Goal: Find specific page/section: Find specific page/section

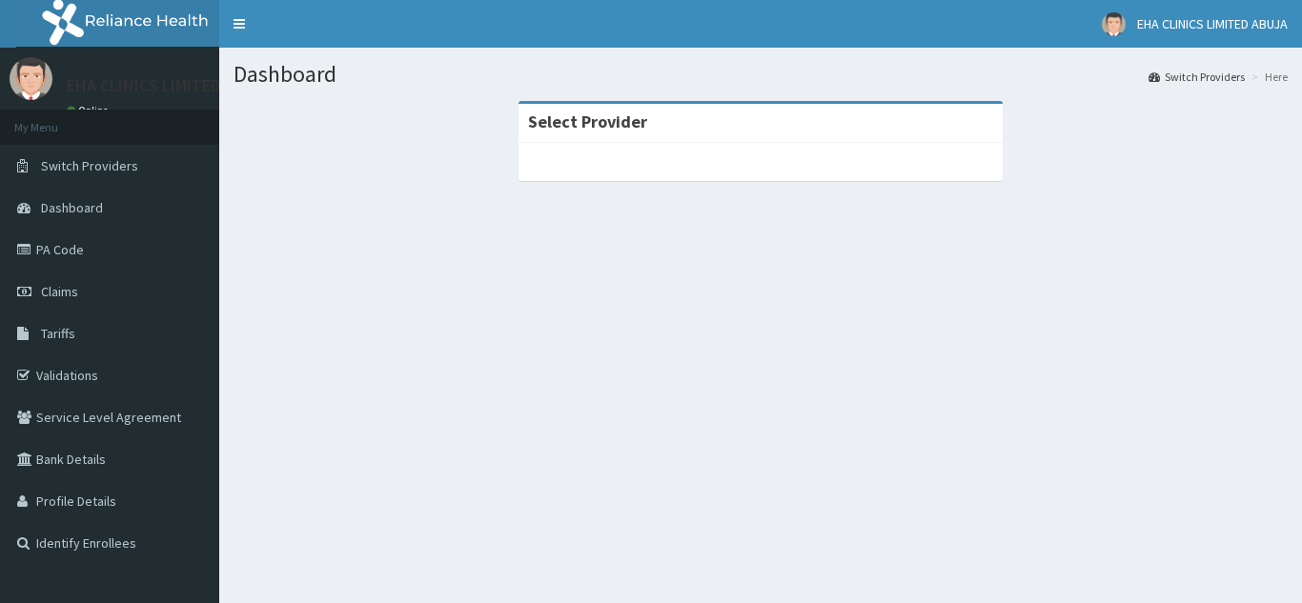
click at [71, 250] on link "PA Code" at bounding box center [109, 250] width 219 height 42
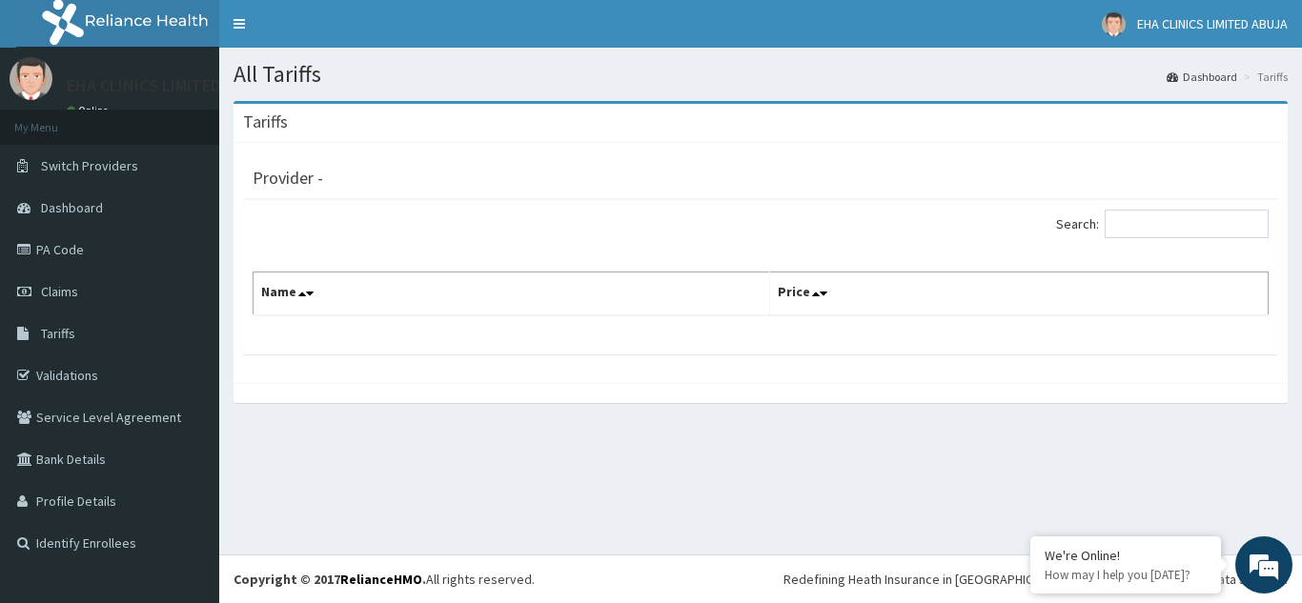
click at [854, 174] on div "Provider -" at bounding box center [761, 175] width 1016 height 27
click at [1119, 224] on input "Search:" at bounding box center [1186, 224] width 164 height 29
type input "pus"
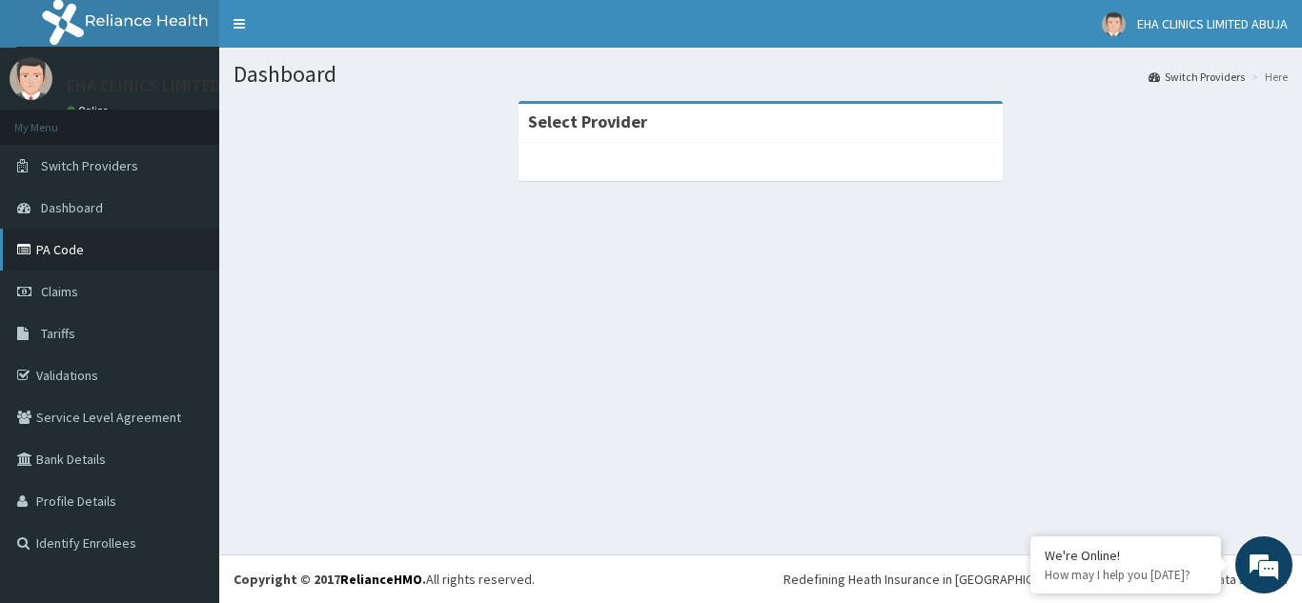
click at [105, 241] on link "PA Code" at bounding box center [109, 250] width 219 height 42
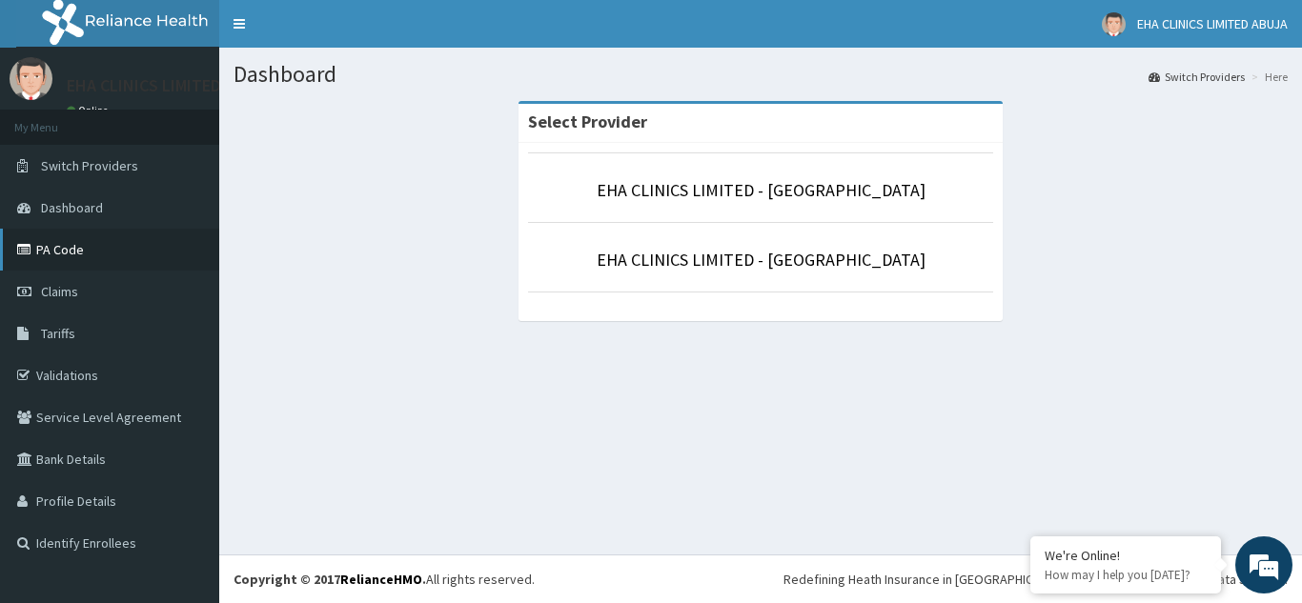
click at [65, 248] on link "PA Code" at bounding box center [109, 250] width 219 height 42
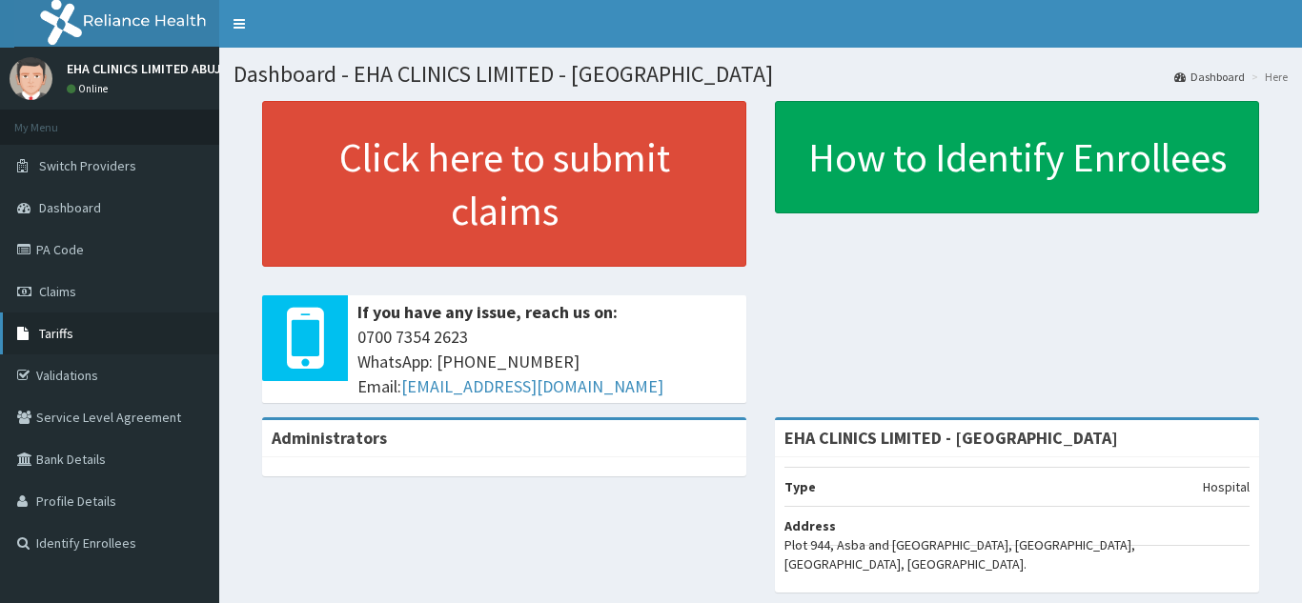
click at [50, 327] on span "Tariffs" at bounding box center [56, 333] width 34 height 17
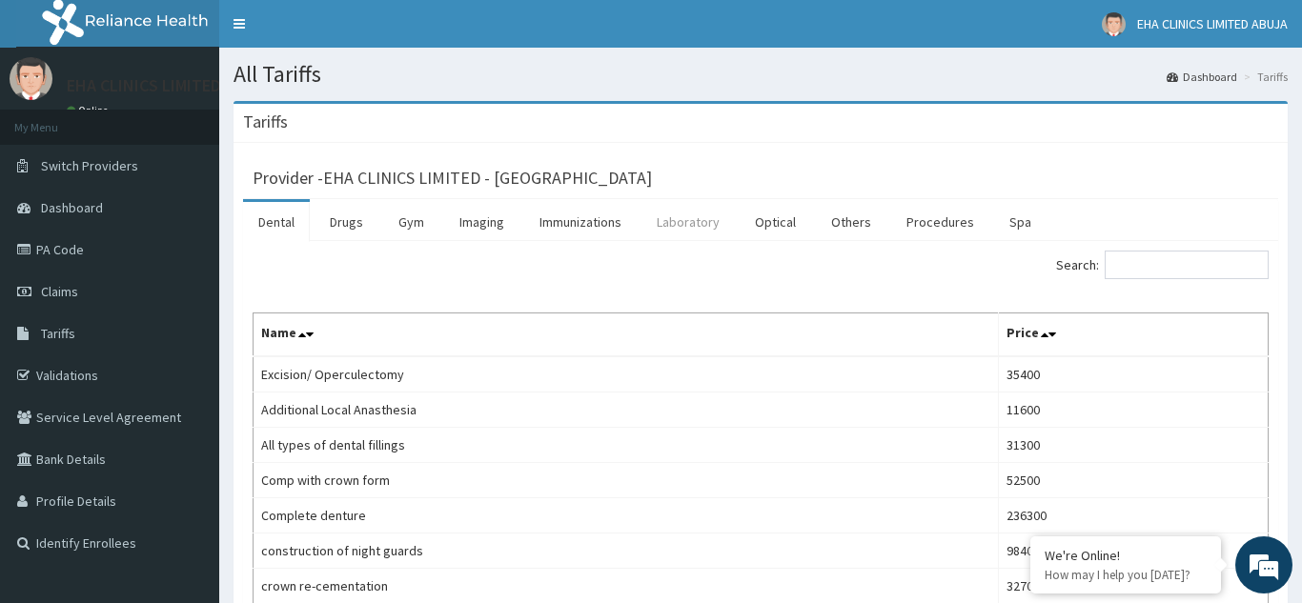
click at [688, 221] on link "Laboratory" at bounding box center [687, 222] width 93 height 40
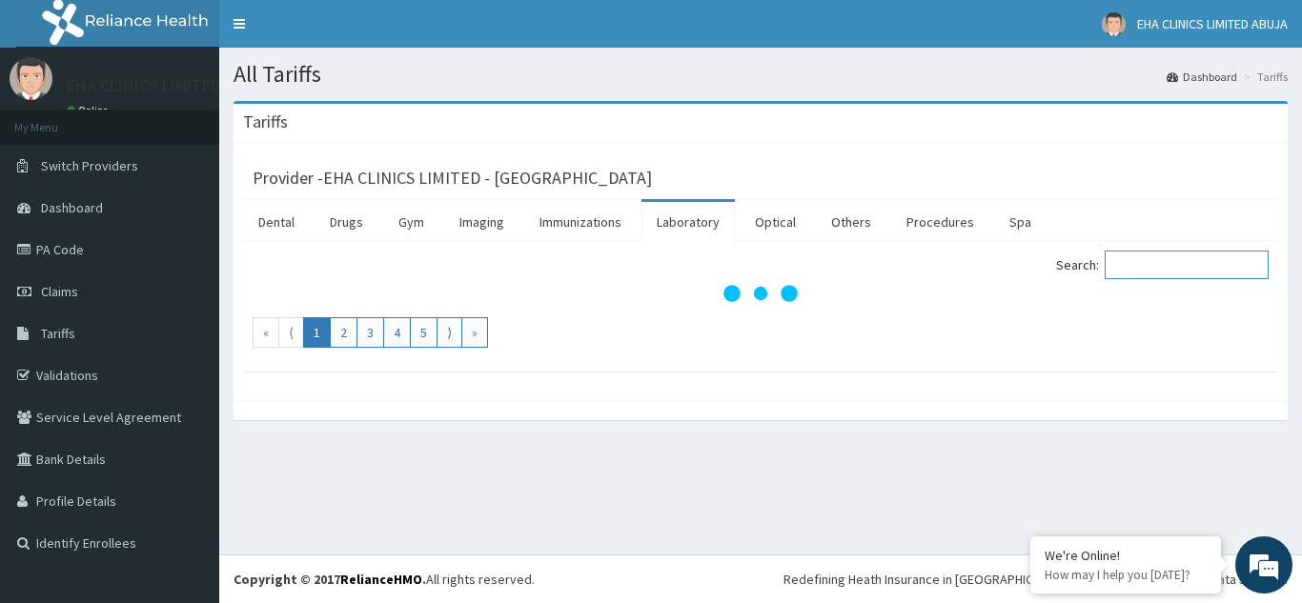
click at [1120, 267] on input "Search:" at bounding box center [1186, 265] width 164 height 29
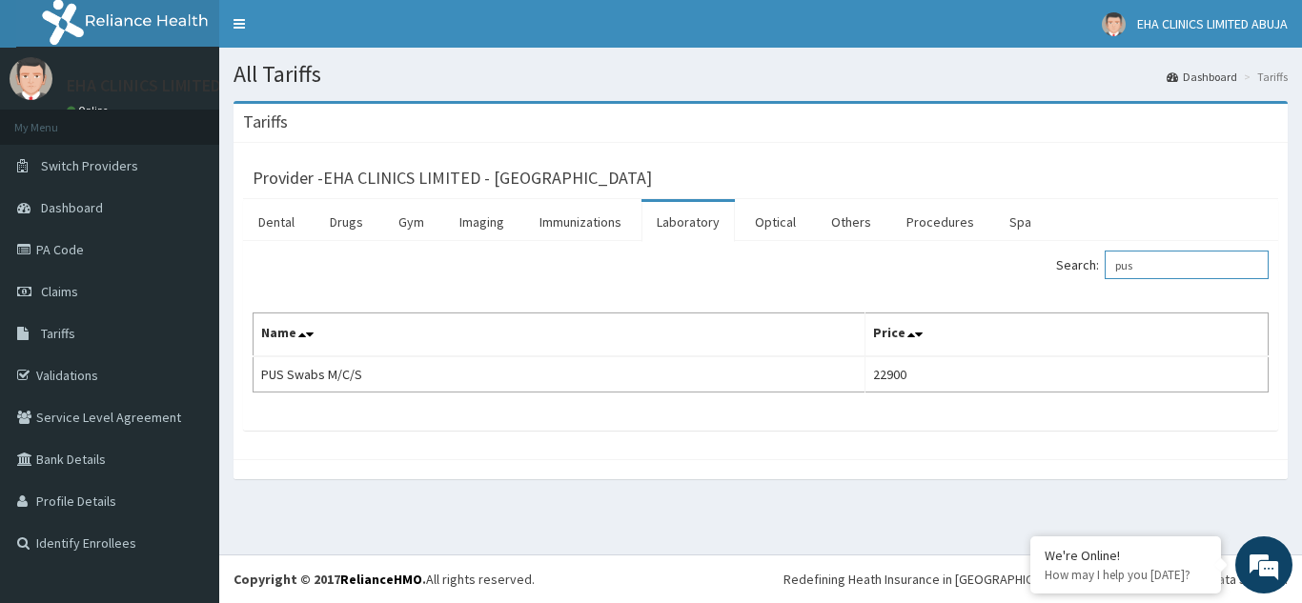
type input "pus"
click at [48, 258] on link "PA Code" at bounding box center [109, 250] width 219 height 42
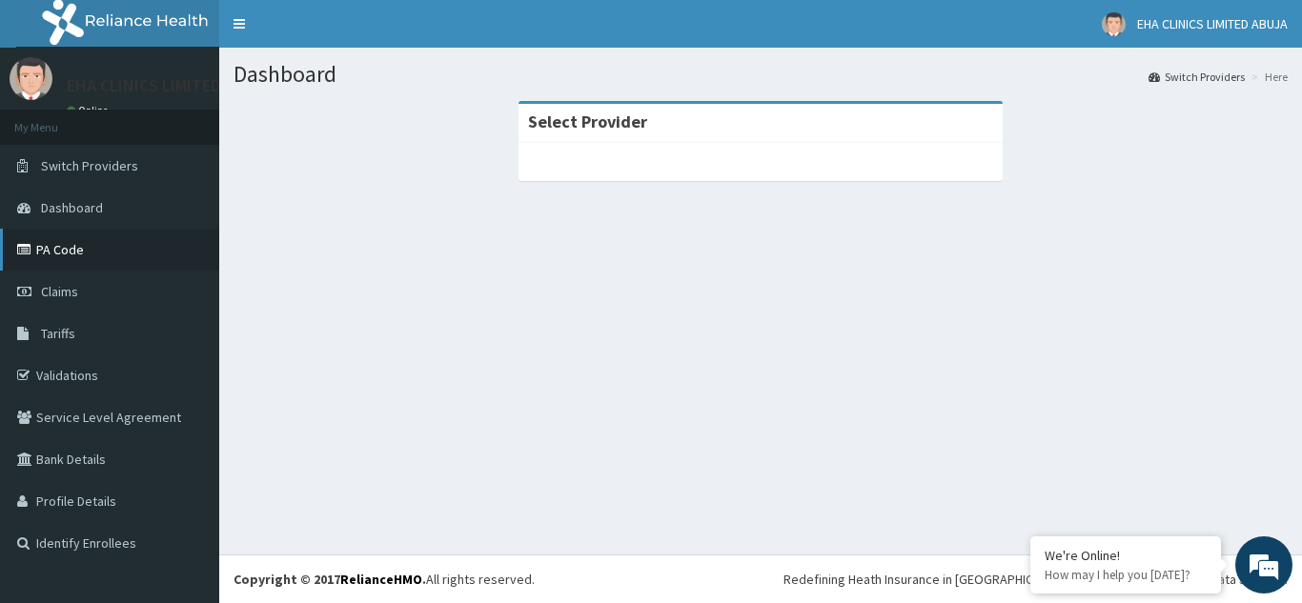
click at [50, 251] on link "PA Code" at bounding box center [109, 250] width 219 height 42
click at [63, 249] on link "PA Code" at bounding box center [109, 250] width 219 height 42
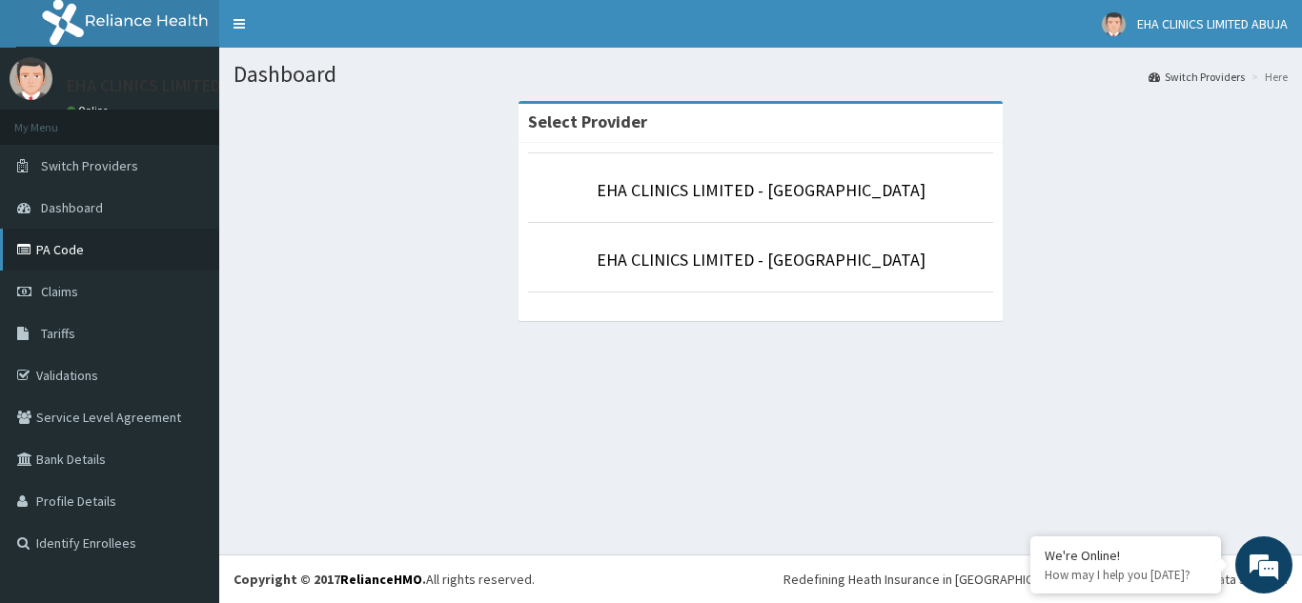
click at [68, 249] on link "PA Code" at bounding box center [109, 250] width 219 height 42
